Goal: Information Seeking & Learning: Compare options

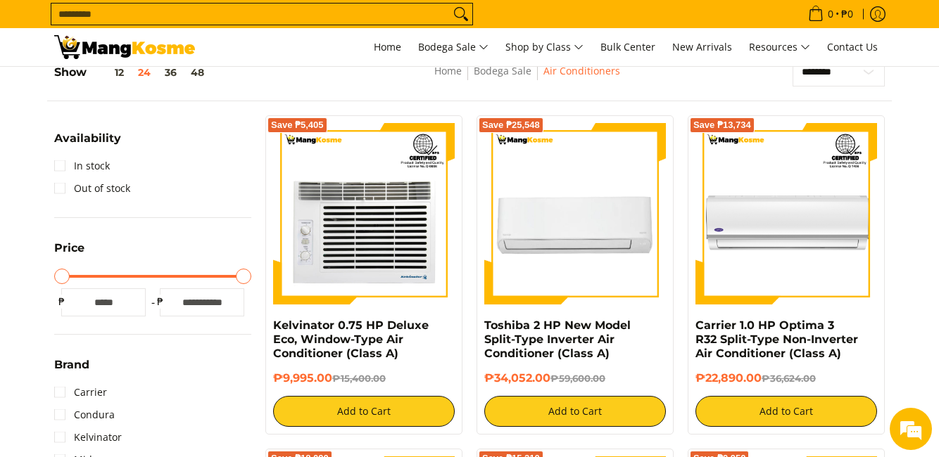
scroll to position [211, 0]
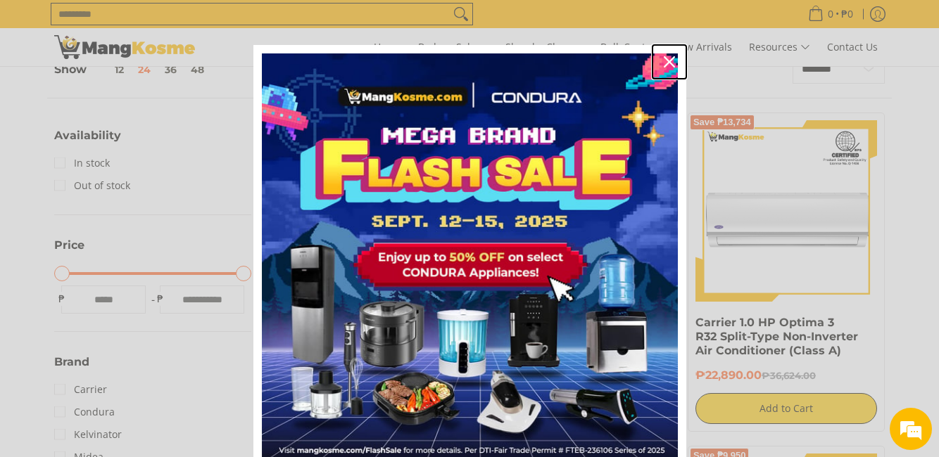
click at [668, 61] on icon "close icon" at bounding box center [669, 61] width 11 height 11
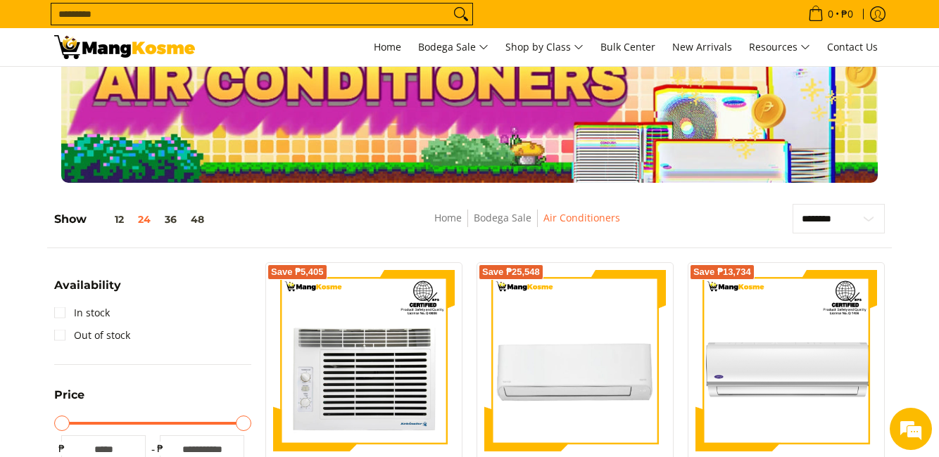
scroll to position [141, 0]
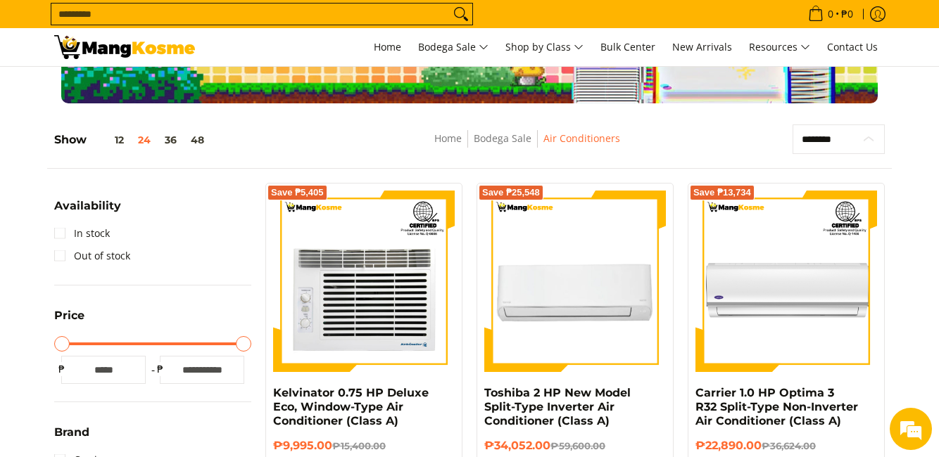
click at [865, 142] on select "**********" at bounding box center [838, 140] width 92 height 30
select select "**********"
click at [792, 125] on select "**********" at bounding box center [838, 140] width 92 height 30
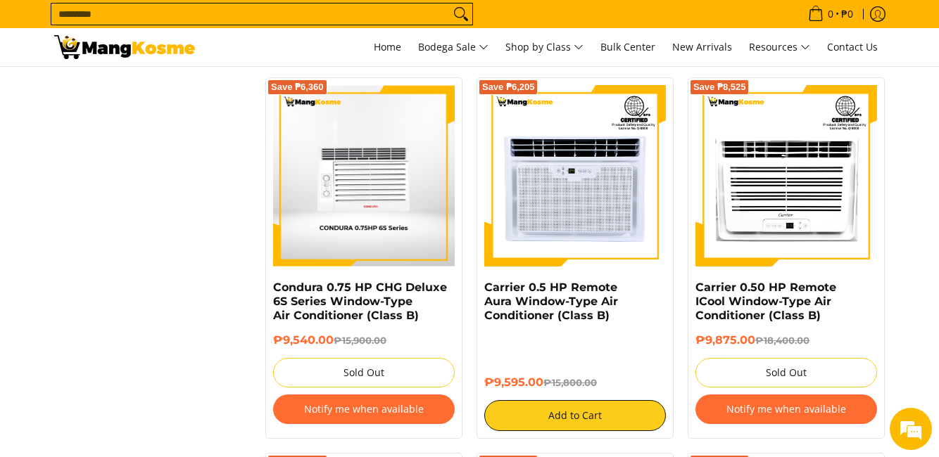
scroll to position [2520, 0]
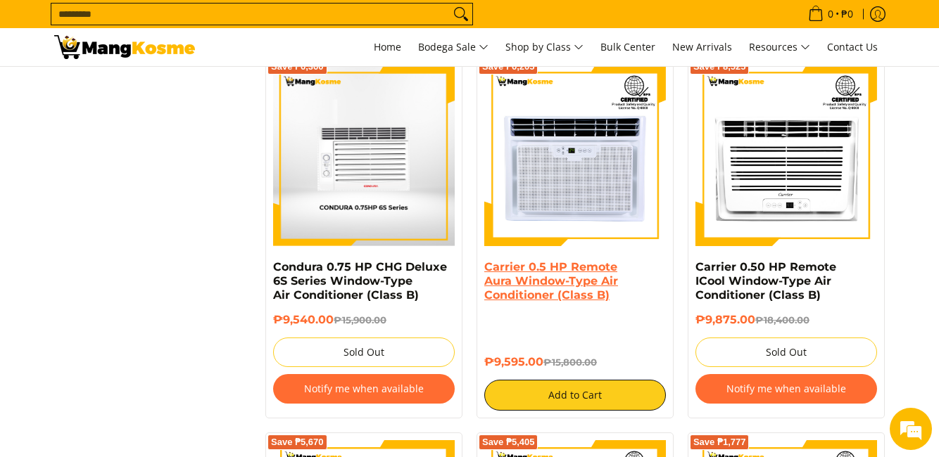
click at [577, 280] on link "Carrier 0.5 HP Remote Aura Window-Type Air Conditioner (Class B)" at bounding box center [551, 281] width 134 height 42
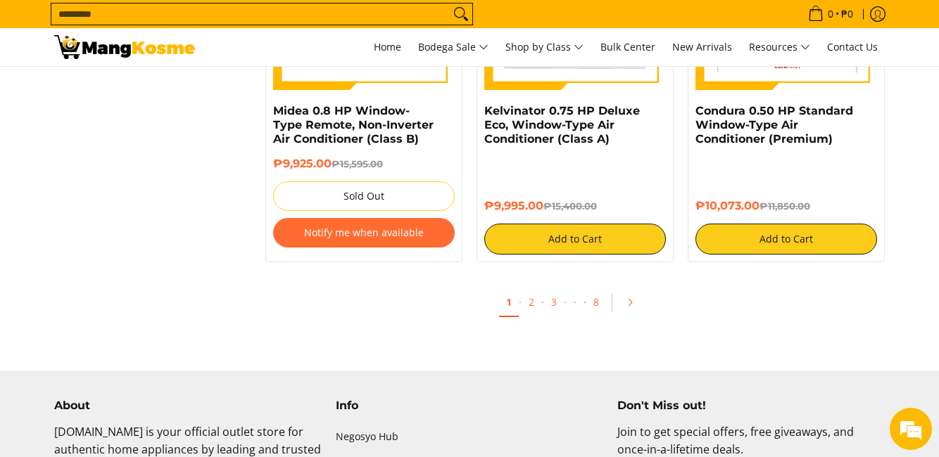
scroll to position [3083, 0]
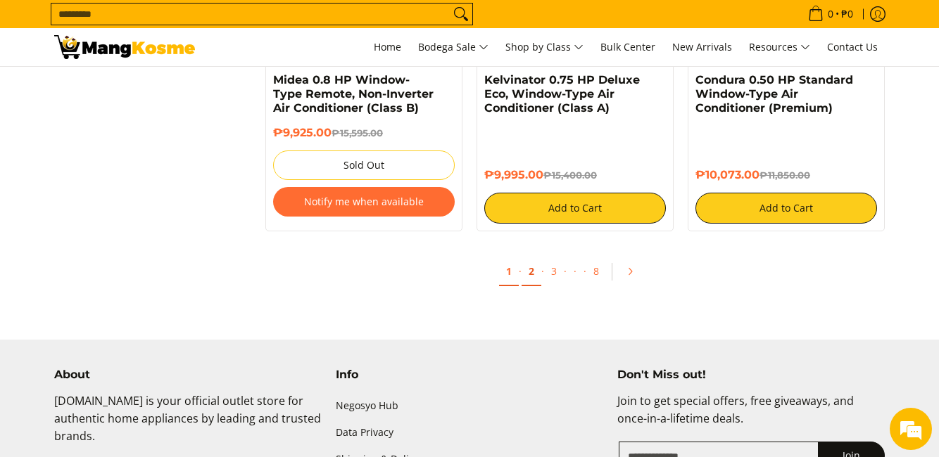
click at [529, 270] on link "2" at bounding box center [531, 272] width 20 height 29
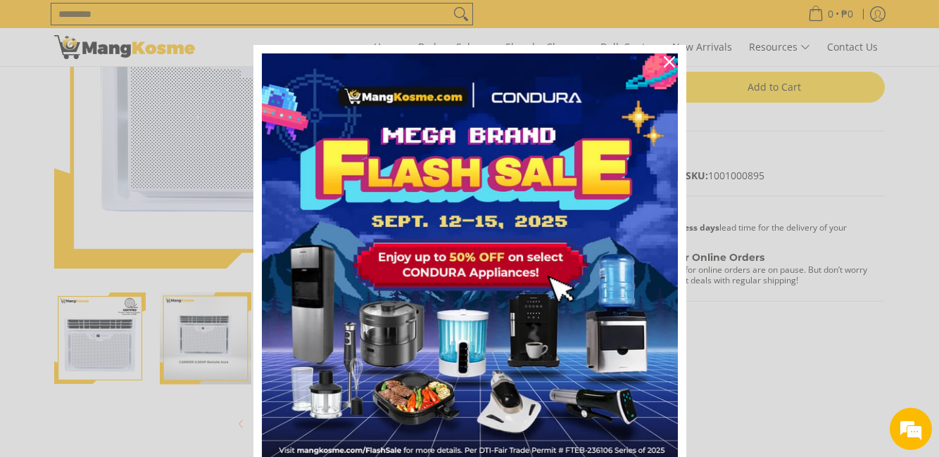
scroll to position [281, 0]
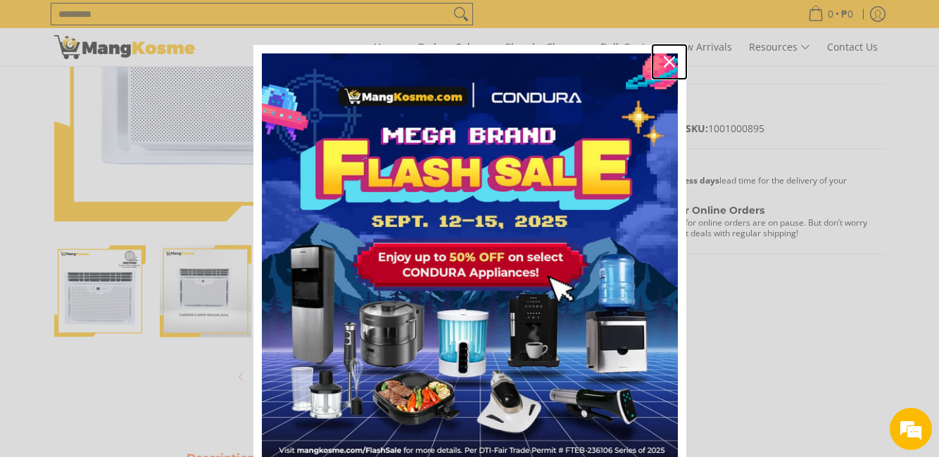
click at [665, 62] on icon "close icon" at bounding box center [669, 61] width 11 height 11
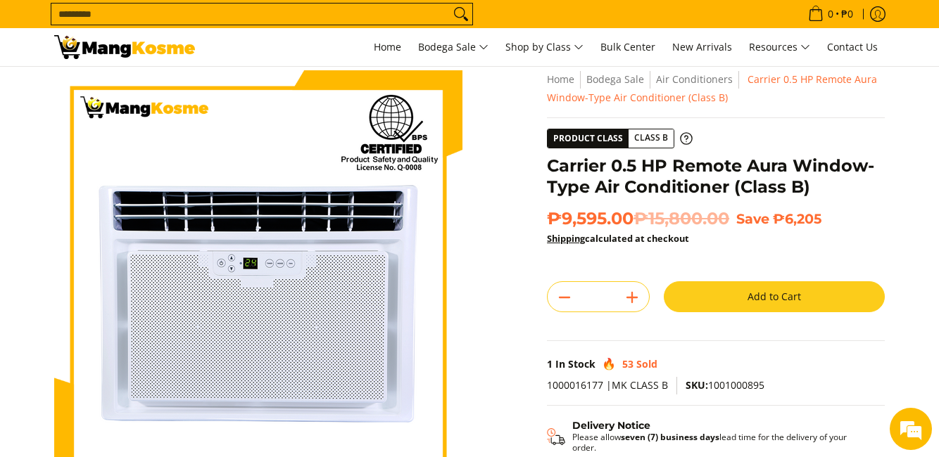
scroll to position [0, 0]
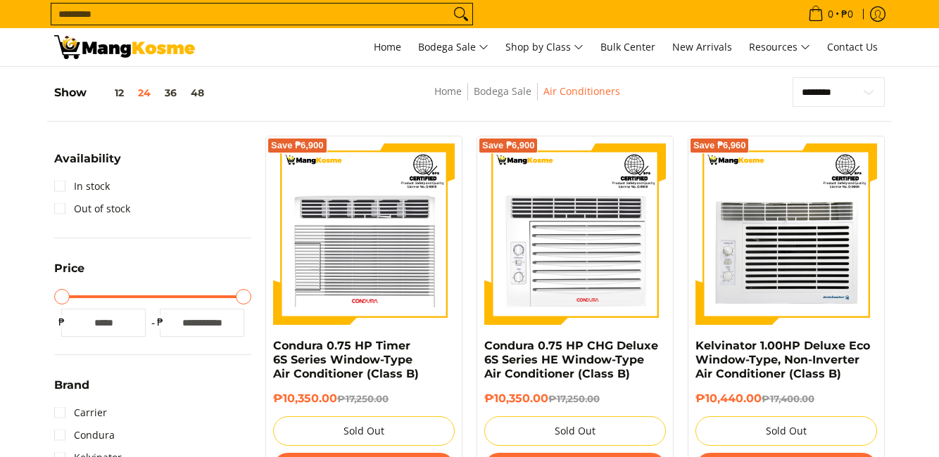
scroll to position [211, 0]
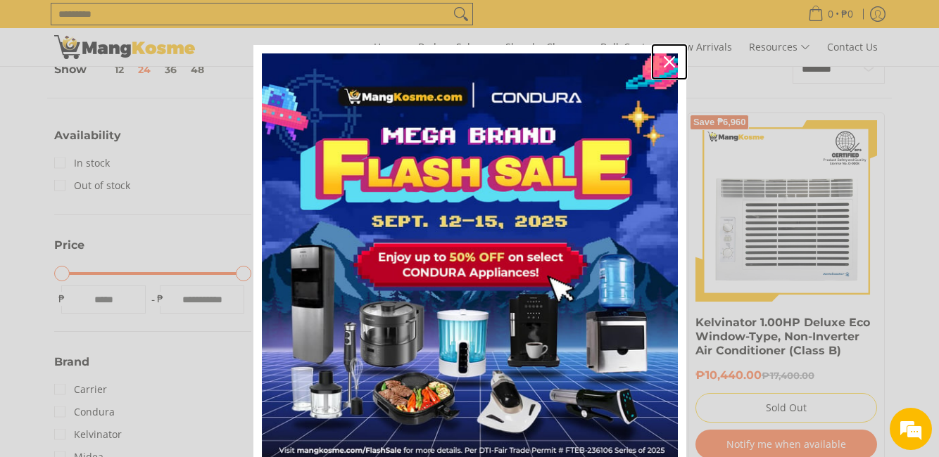
click at [664, 61] on icon "close icon" at bounding box center [669, 61] width 11 height 11
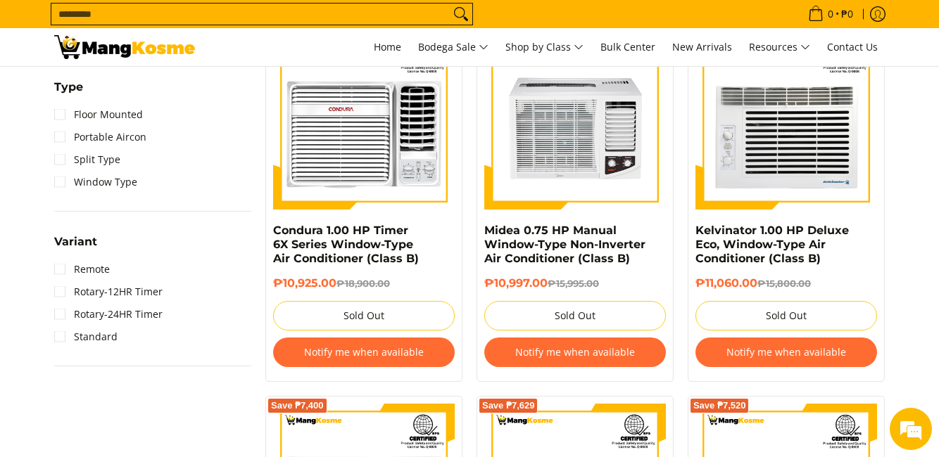
scroll to position [1055, 0]
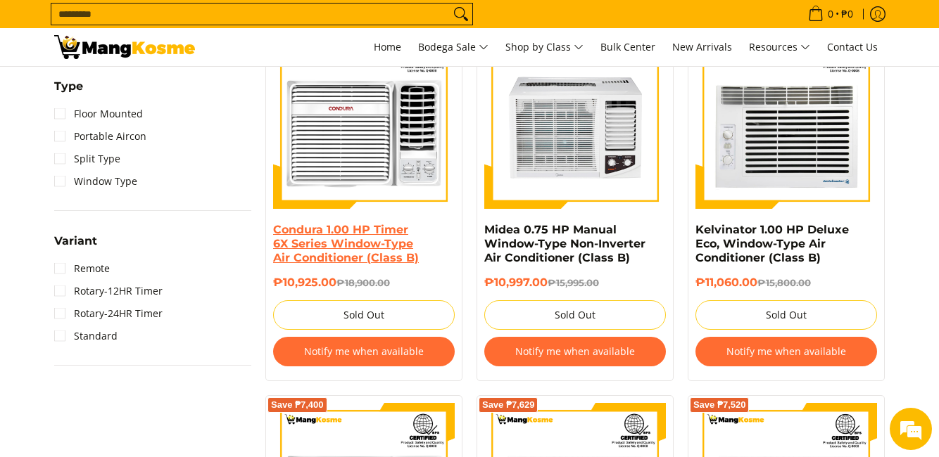
click at [354, 243] on link "Condura 1.00 HP Timer 6X Series Window-Type Air Conditioner (Class B)" at bounding box center [346, 244] width 146 height 42
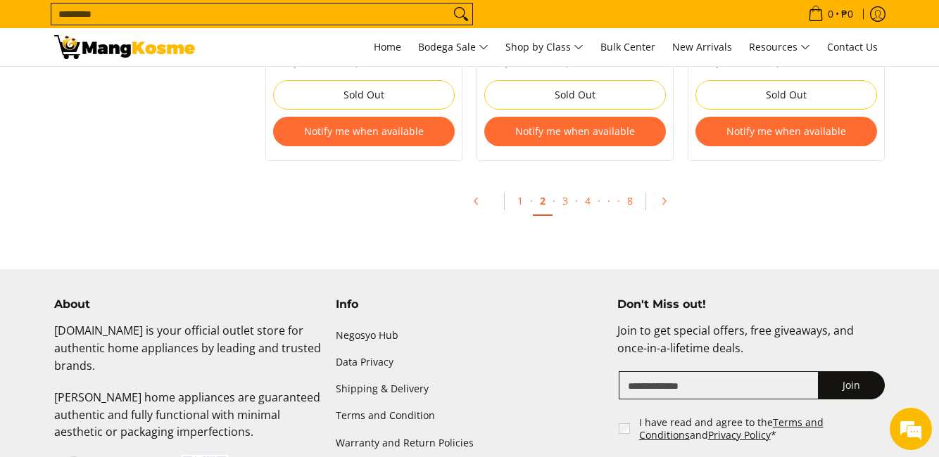
scroll to position [3166, 0]
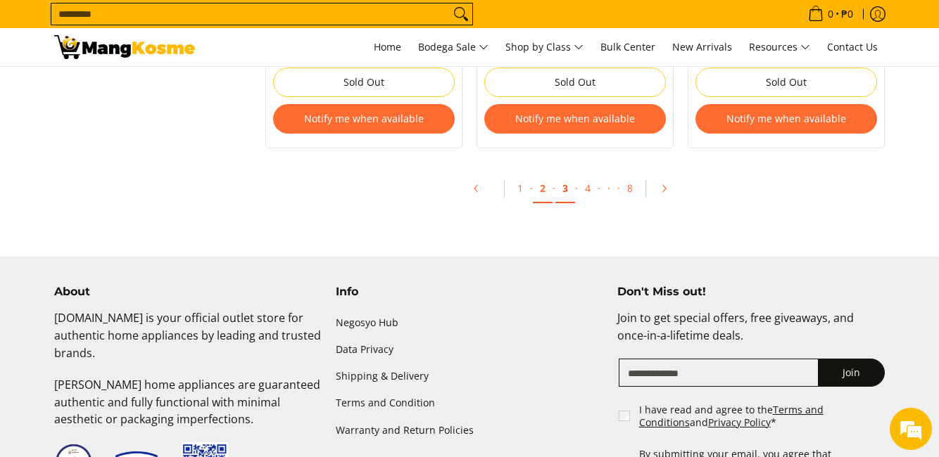
click at [564, 194] on link "3" at bounding box center [565, 188] width 20 height 29
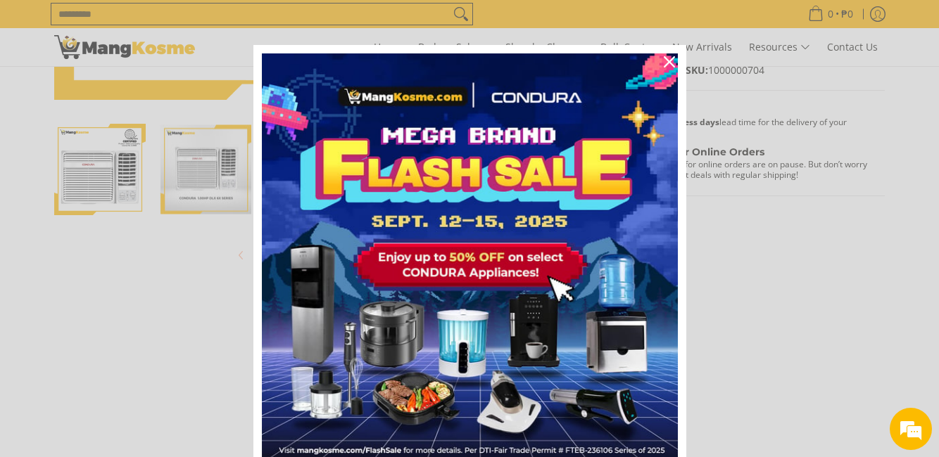
scroll to position [422, 0]
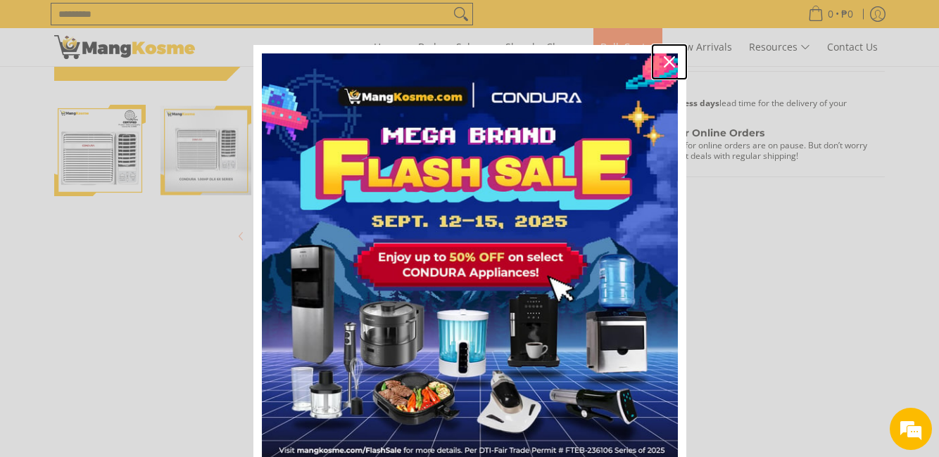
click at [664, 59] on icon "close icon" at bounding box center [669, 61] width 11 height 11
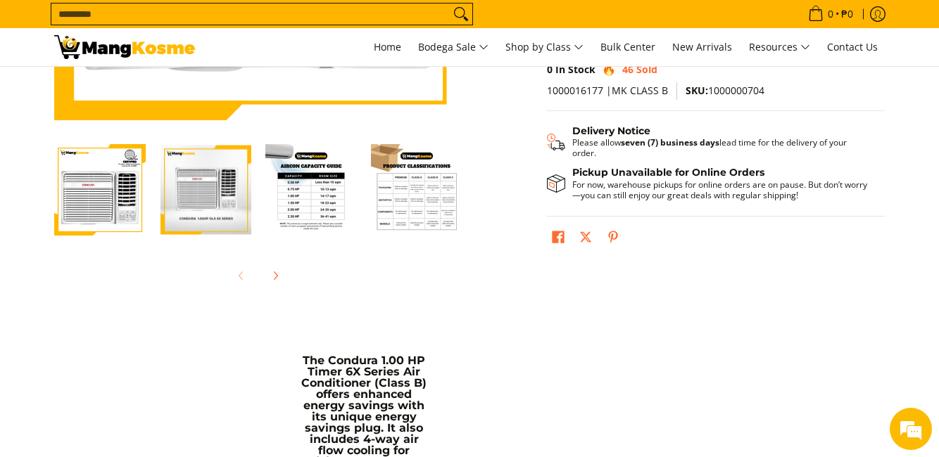
scroll to position [352, 0]
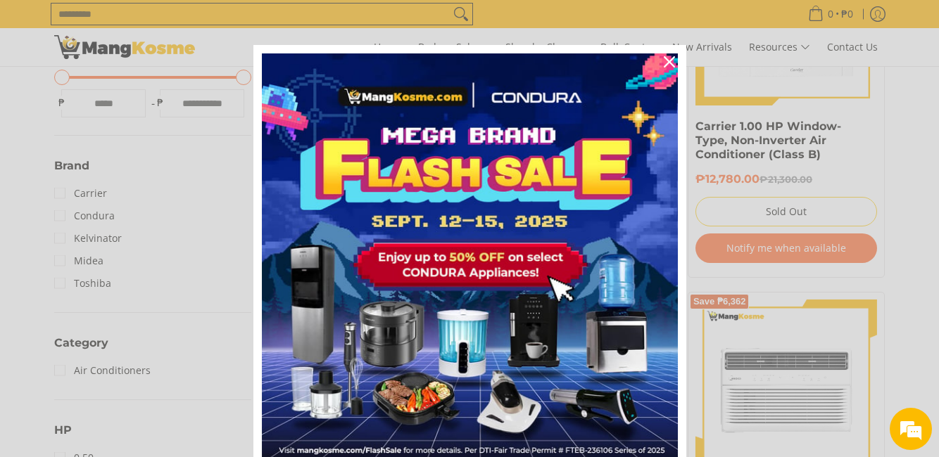
scroll to position [422, 0]
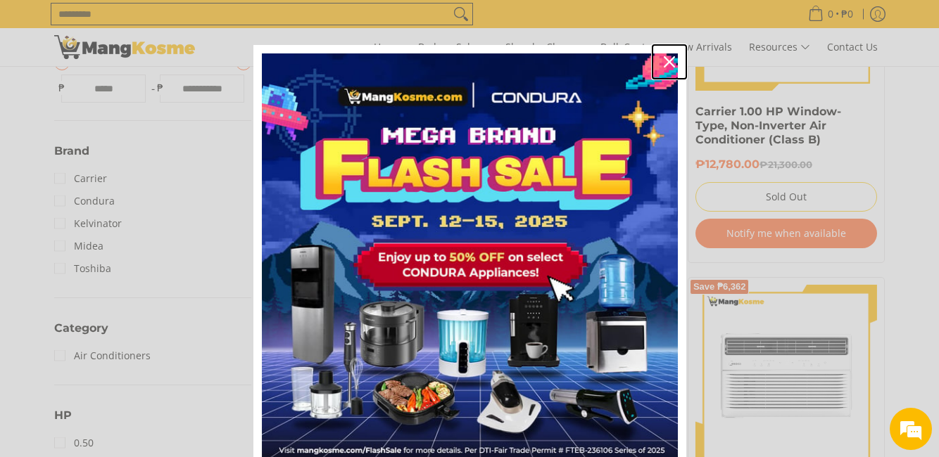
click at [664, 61] on icon "close icon" at bounding box center [669, 61] width 11 height 11
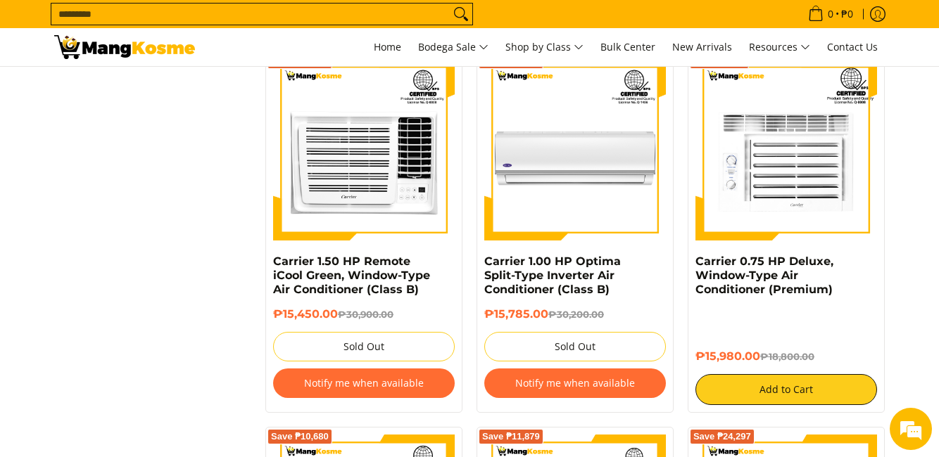
scroll to position [2533, 0]
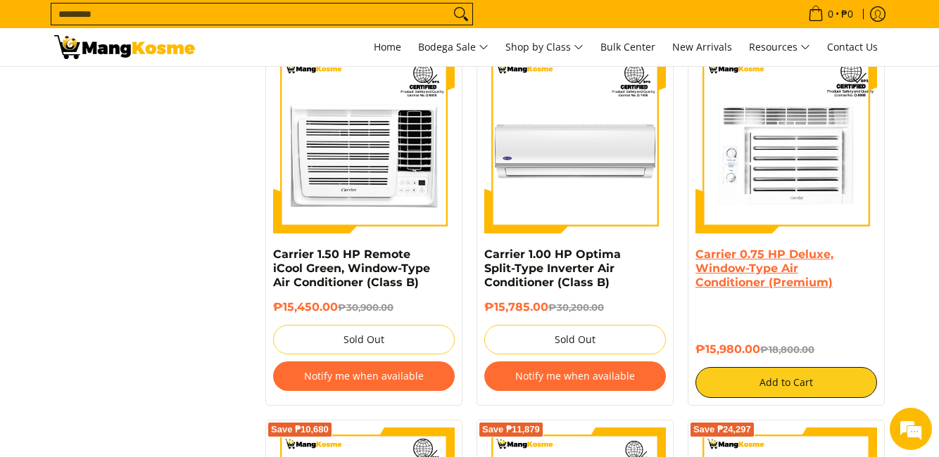
click at [797, 255] on link "Carrier 0.75 HP Deluxe, Window-Type Air Conditioner (Premium)" at bounding box center [764, 269] width 138 height 42
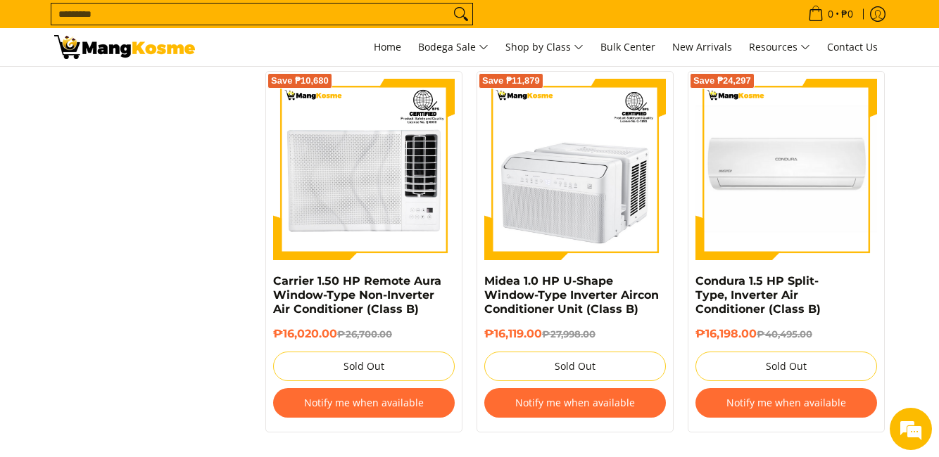
scroll to position [2955, 0]
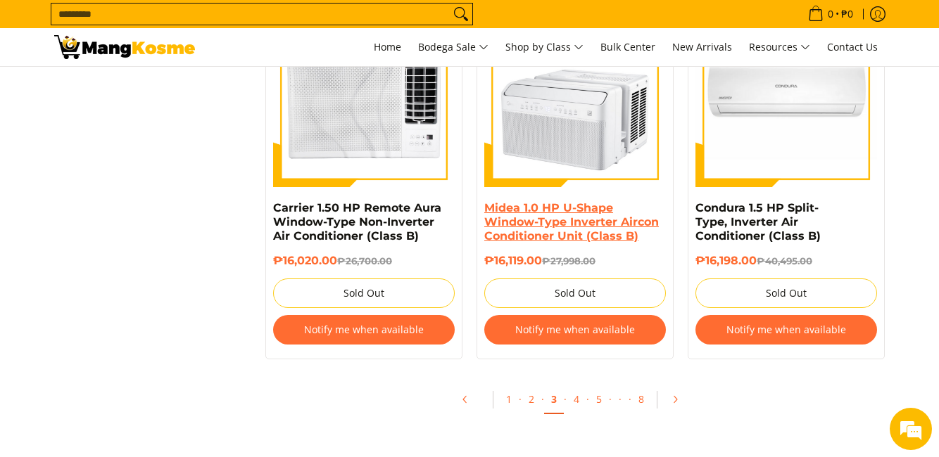
click at [552, 222] on link "Midea 1.0 HP U-Shape Window-Type Inverter Aircon Conditioner Unit (Class B)" at bounding box center [571, 222] width 174 height 42
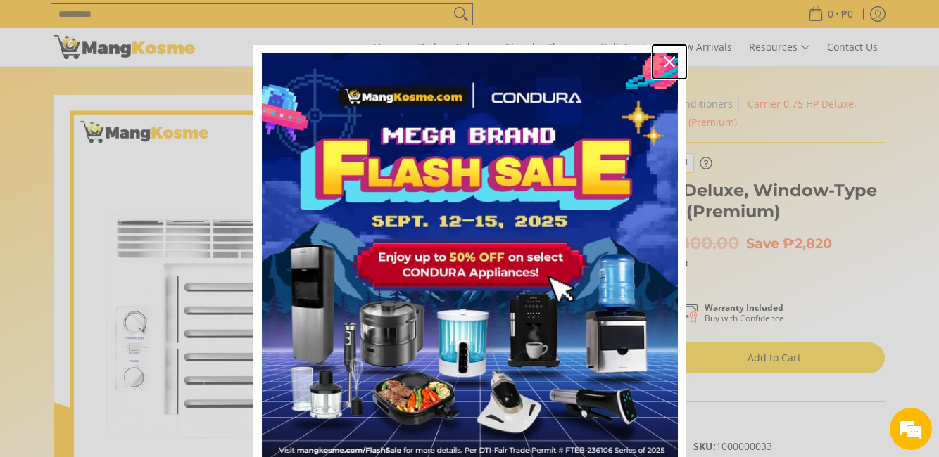
click at [667, 62] on icon "close icon" at bounding box center [669, 61] width 11 height 11
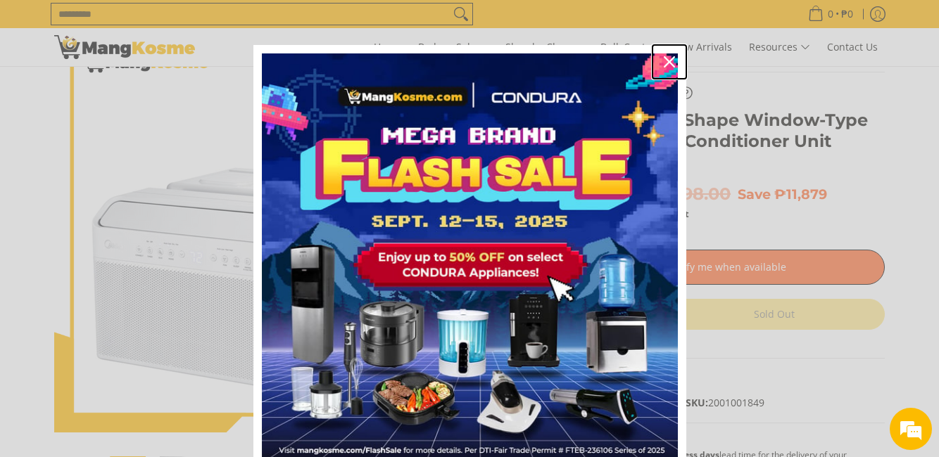
click at [664, 61] on icon "close icon" at bounding box center [669, 61] width 11 height 11
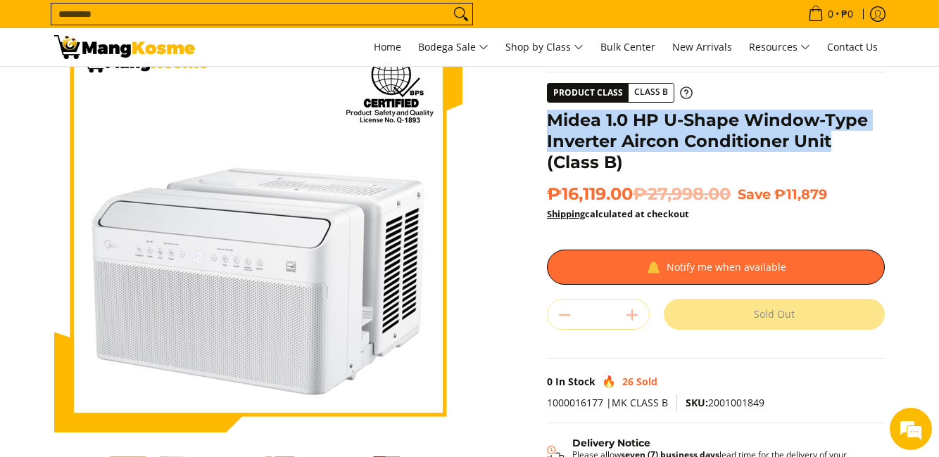
drag, startPoint x: 547, startPoint y: 118, endPoint x: 828, endPoint y: 143, distance: 282.6
click at [828, 143] on h1 "Midea 1.0 HP U-Shape Window-Type Inverter Aircon Conditioner Unit (Class B)" at bounding box center [716, 141] width 338 height 63
copy h1 "Midea 1.0 HP U-Shape Window-Type Inverter Aircon Conditioner Unit"
